Goal: Entertainment & Leisure: Browse casually

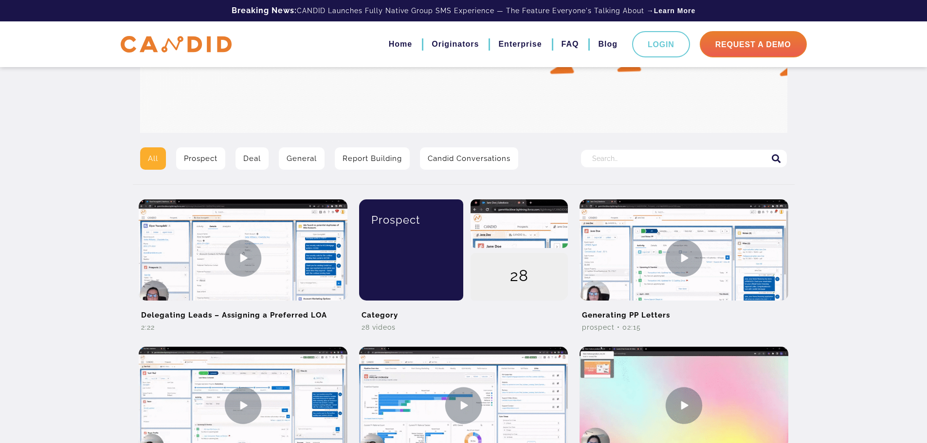
scroll to position [146, 0]
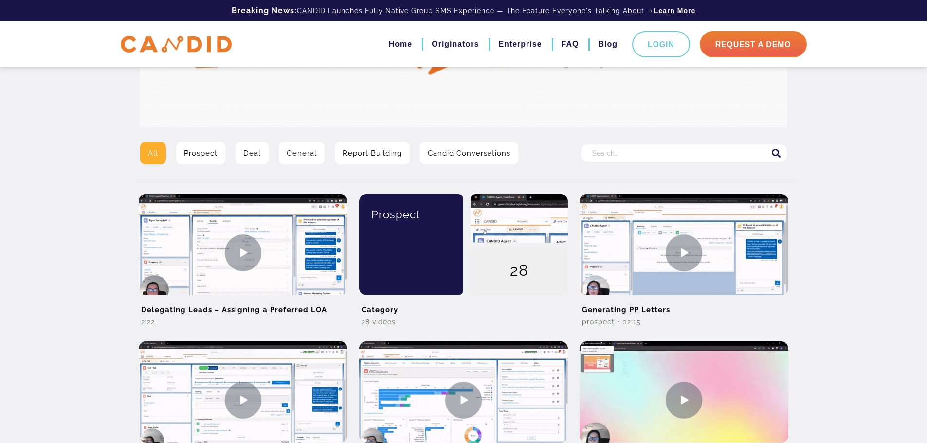
click at [452, 149] on link "Candid Conversations" at bounding box center [469, 153] width 98 height 22
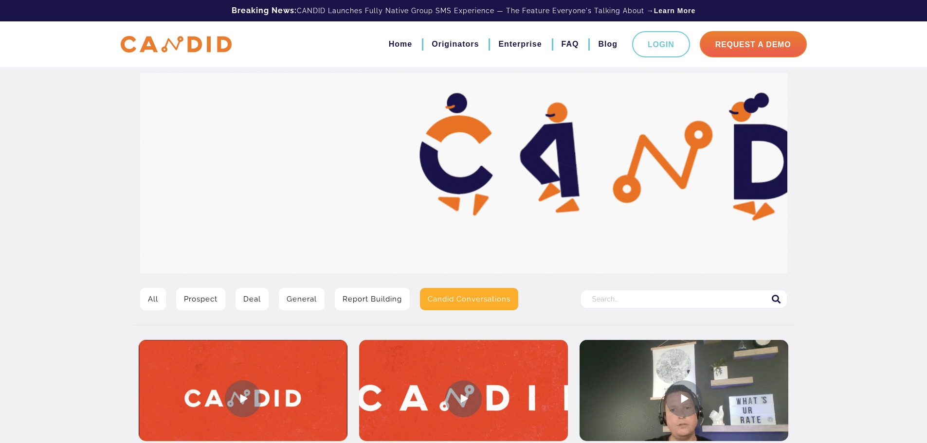
click at [304, 296] on link "General" at bounding box center [302, 299] width 46 height 22
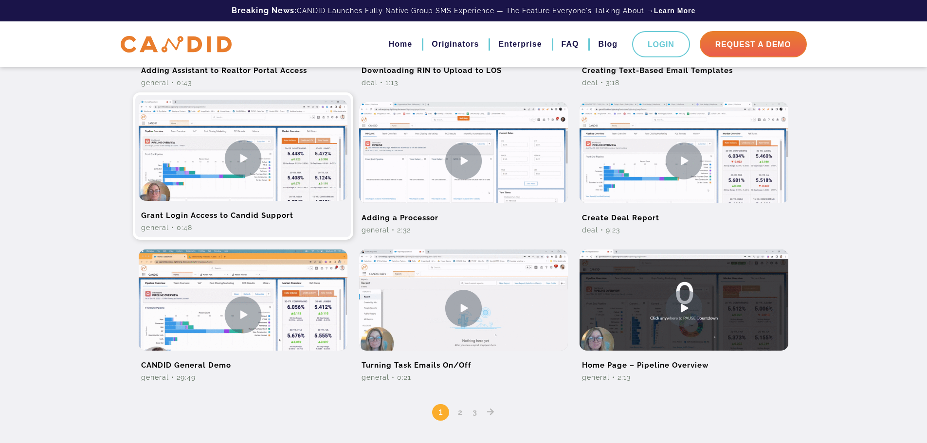
scroll to position [535, 0]
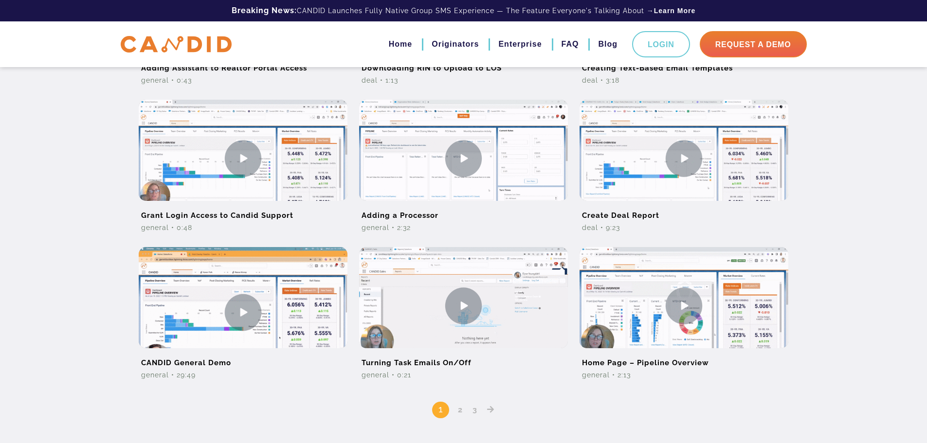
click at [460, 412] on link "2" at bounding box center [460, 409] width 12 height 9
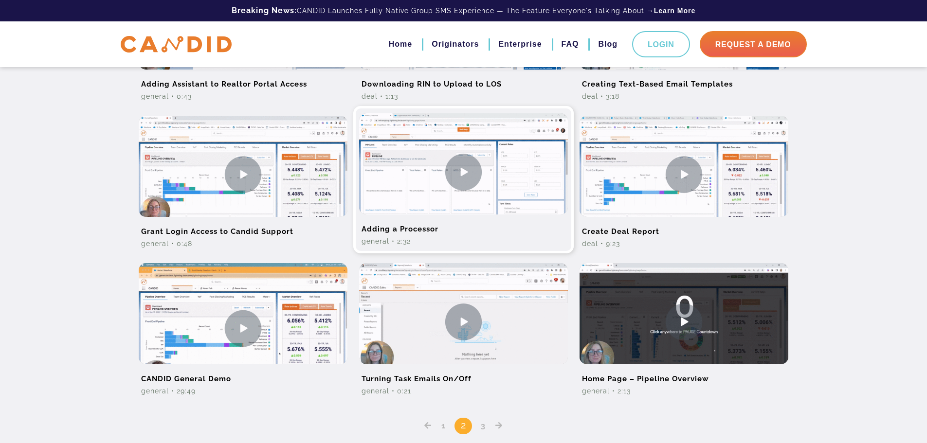
scroll to position [619, 0]
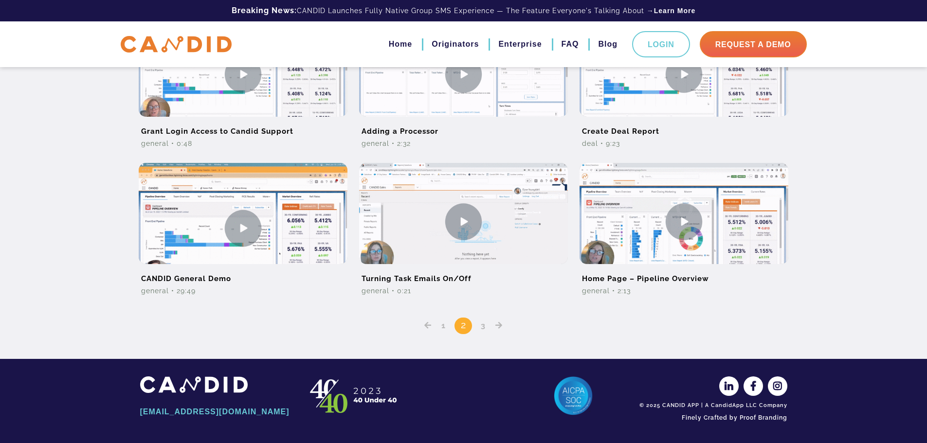
click at [481, 330] on div "1 2 3" at bounding box center [463, 319] width 647 height 32
click at [483, 324] on link "3" at bounding box center [483, 325] width 12 height 9
